Goal: Task Accomplishment & Management: Manage account settings

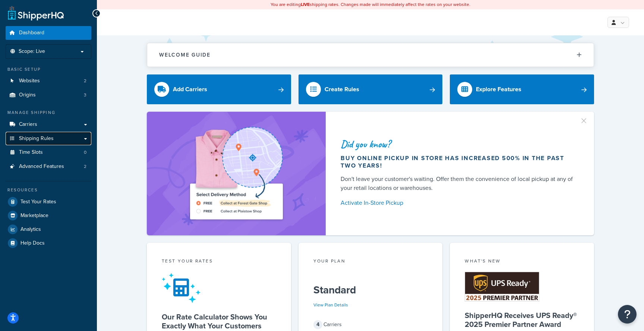
click at [63, 139] on link "Shipping Rules" at bounding box center [49, 139] width 86 height 14
click at [86, 143] on link "Shipping Rules" at bounding box center [49, 139] width 86 height 14
click at [82, 143] on link "Shipping Rules" at bounding box center [49, 139] width 86 height 14
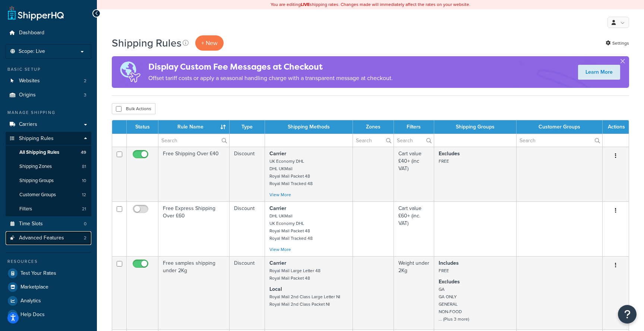
click at [59, 242] on link "Advanced Features 2" at bounding box center [49, 238] width 86 height 14
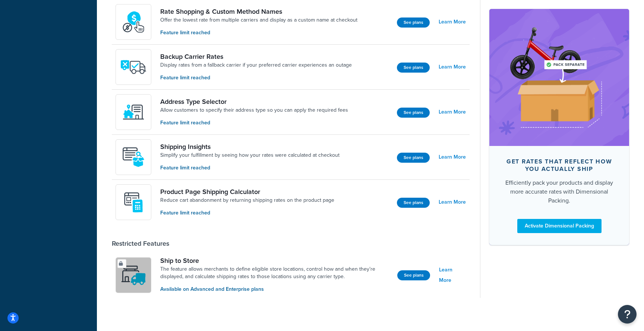
scroll to position [401, 0]
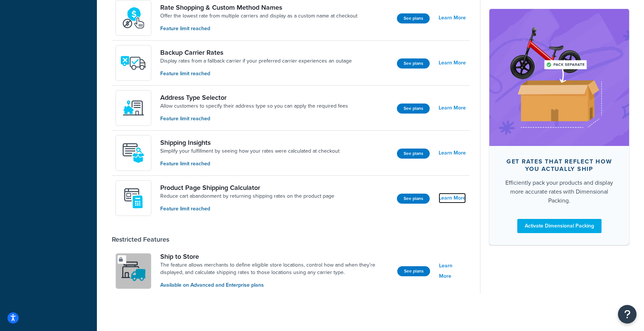
click at [449, 200] on link "Learn More" at bounding box center [452, 198] width 27 height 10
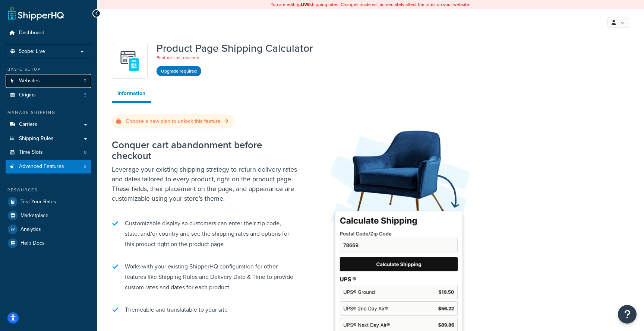
click at [62, 85] on link "Websites 2" at bounding box center [49, 81] width 86 height 14
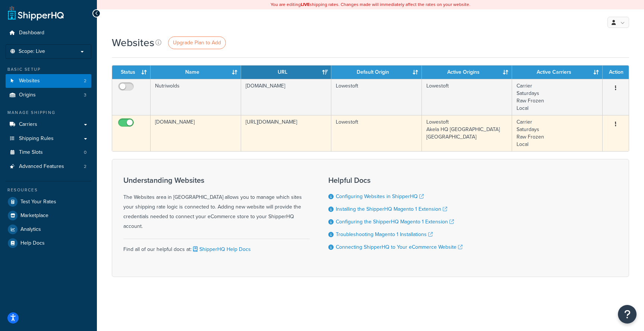
click at [286, 138] on td "https://www.netpetshop.co.uk" at bounding box center [286, 133] width 90 height 36
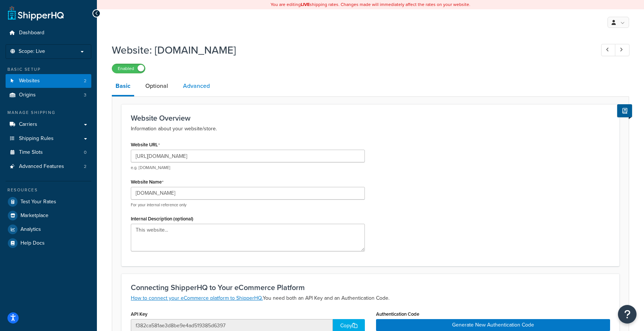
click at [208, 90] on link "Advanced" at bounding box center [196, 86] width 34 height 18
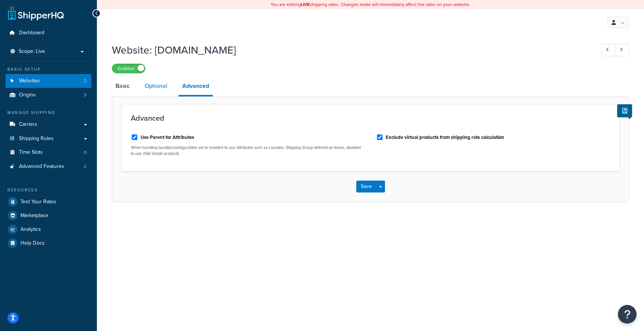
click at [162, 88] on link "Optional" at bounding box center [156, 86] width 30 height 18
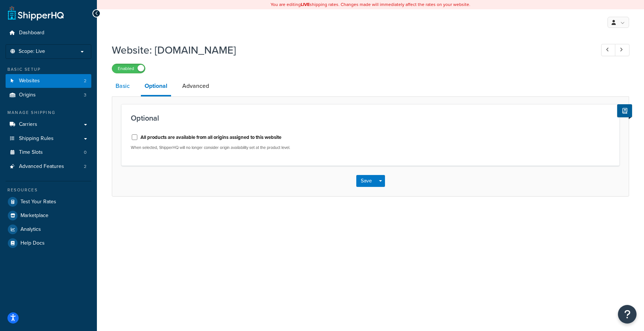
click at [127, 88] on link "Basic" at bounding box center [123, 86] width 22 height 18
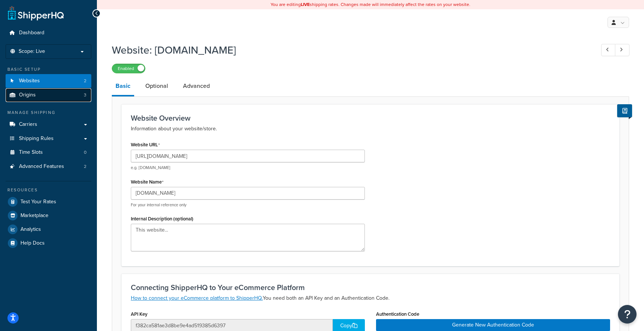
click at [61, 98] on link "Origins 3" at bounding box center [49, 95] width 86 height 14
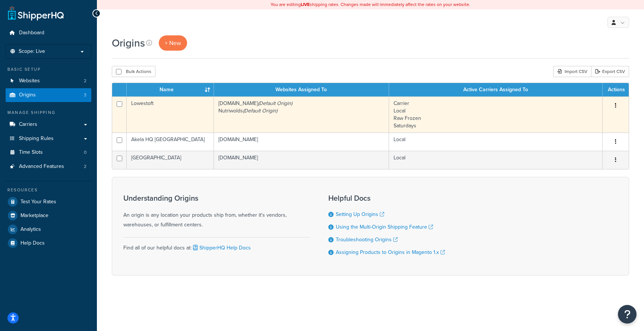
click at [295, 122] on td "[DOMAIN_NAME] (Default Origin) Nutriwolds (Default Origin)" at bounding box center [301, 115] width 175 height 36
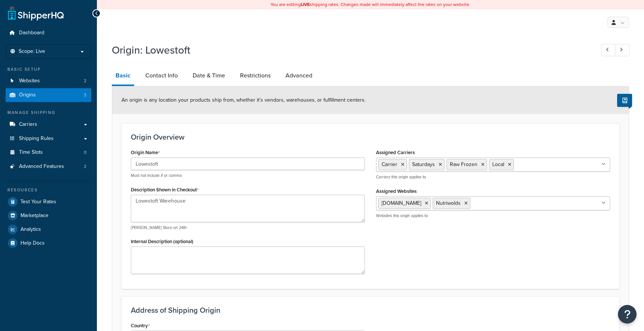
select select "1226"
click at [291, 77] on link "Advanced" at bounding box center [299, 76] width 34 height 18
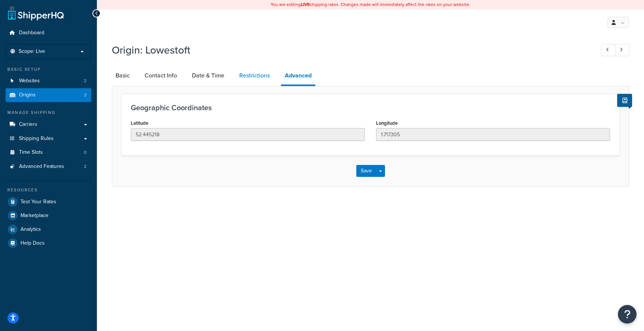
click at [251, 75] on link "Restrictions" at bounding box center [255, 76] width 38 height 18
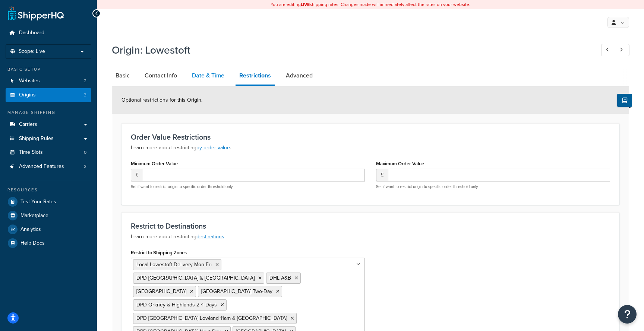
click at [217, 78] on link "Date & Time" at bounding box center [208, 76] width 40 height 18
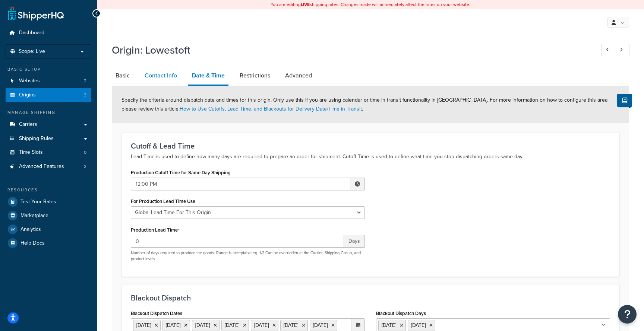
click at [167, 78] on link "Contact Info" at bounding box center [161, 76] width 40 height 18
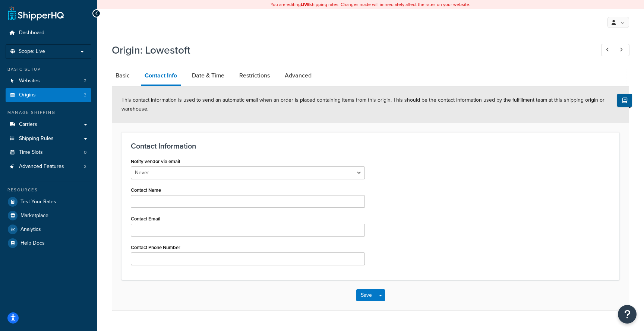
scroll to position [14, 0]
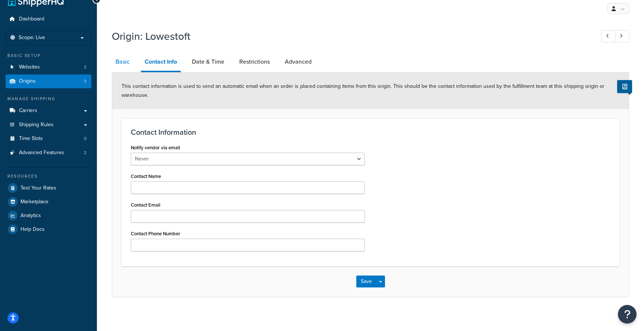
click at [124, 64] on link "Basic" at bounding box center [123, 62] width 22 height 18
select select "1226"
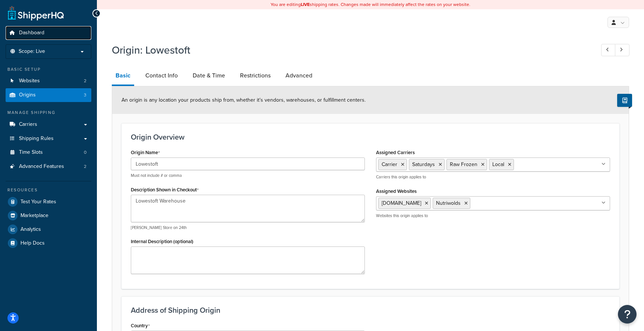
click at [47, 37] on link "Dashboard" at bounding box center [49, 33] width 86 height 14
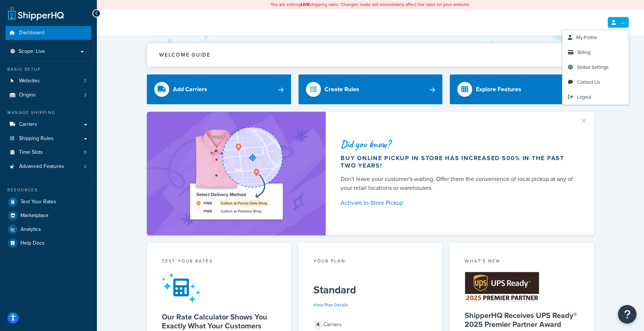
click at [625, 23] on link at bounding box center [618, 22] width 22 height 11
click at [604, 68] on span "Global Settings" at bounding box center [593, 67] width 32 height 7
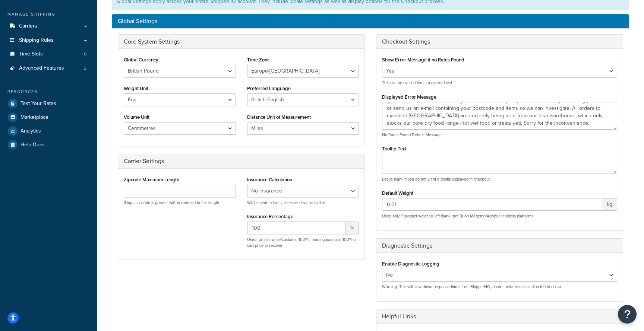
scroll to position [26, 0]
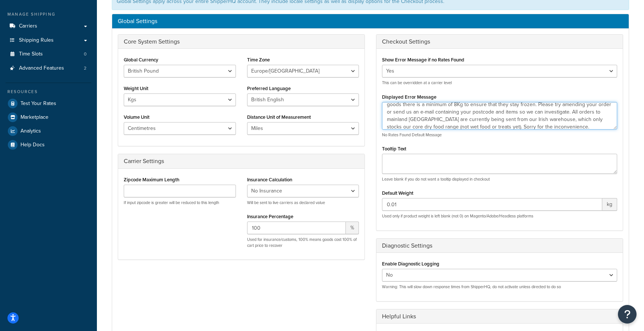
click at [483, 118] on textarea "Sorry, we can't find a shipping quote for this order. This is usually because o…" at bounding box center [499, 116] width 235 height 28
click at [470, 137] on p "No Rates Found Default Message" at bounding box center [499, 135] width 235 height 6
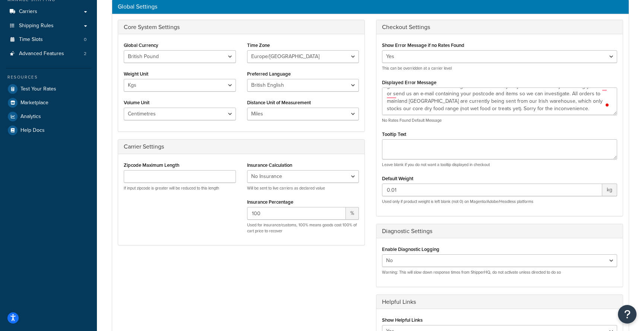
scroll to position [116, 0]
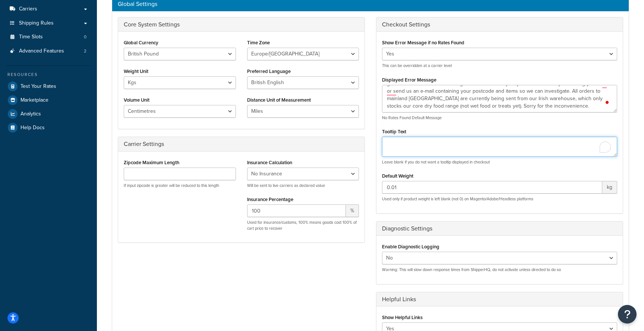
click at [455, 148] on textarea "Tooltip Text" at bounding box center [499, 147] width 235 height 20
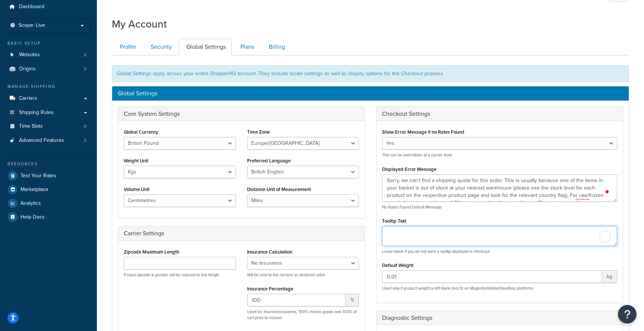
scroll to position [25, 0]
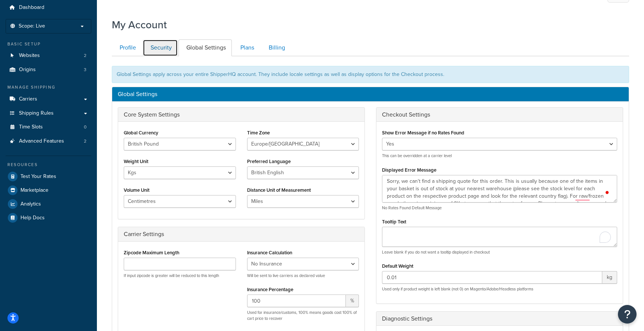
click at [167, 53] on link "Security" at bounding box center [160, 48] width 35 height 17
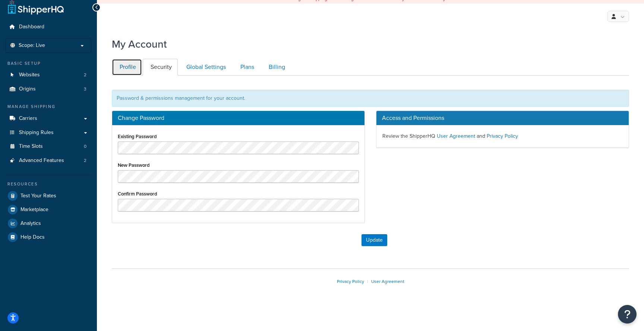
click at [138, 65] on link "Profile" at bounding box center [127, 67] width 30 height 17
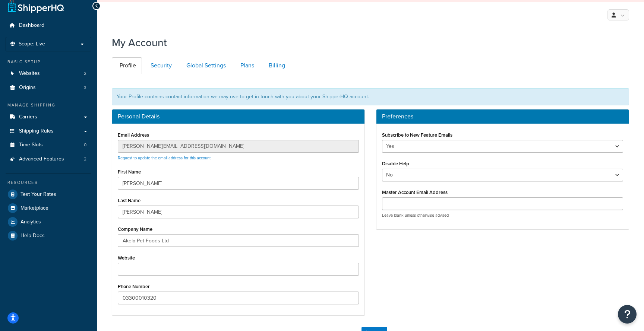
scroll to position [4, 0]
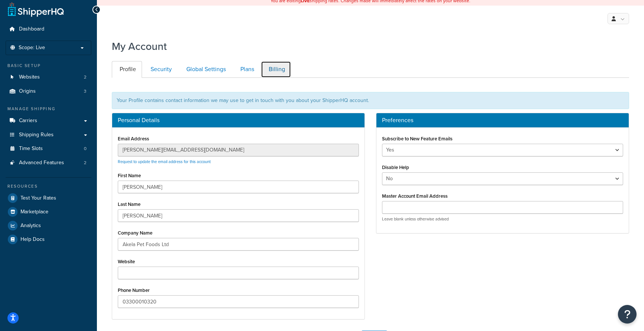
click at [276, 72] on link "Billing" at bounding box center [276, 69] width 30 height 17
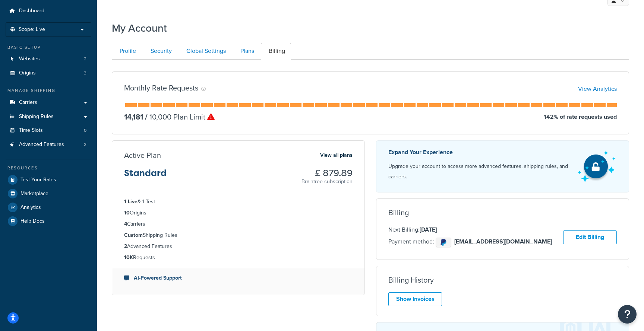
scroll to position [19, 0]
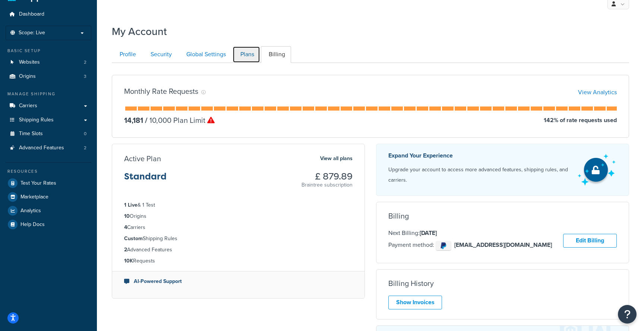
click at [241, 57] on link "Plans" at bounding box center [247, 54] width 28 height 17
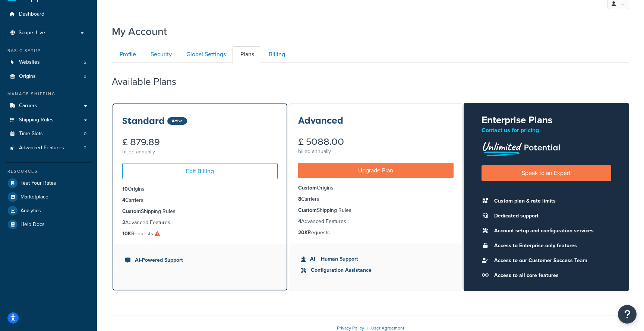
scroll to position [65, 0]
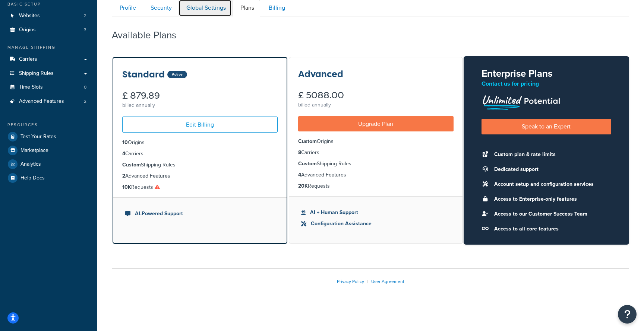
click at [214, 10] on link "Global Settings" at bounding box center [204, 8] width 53 height 17
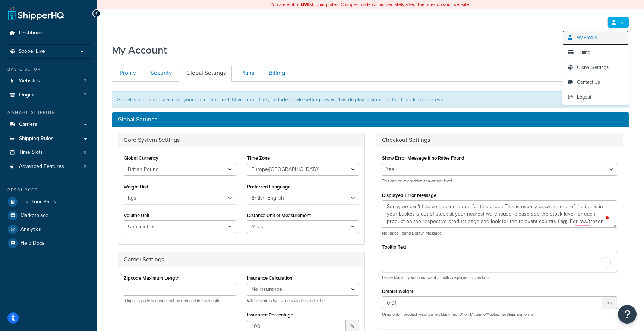
click at [593, 42] on link "My Profile" at bounding box center [595, 37] width 66 height 15
